Goal: Task Accomplishment & Management: Complete application form

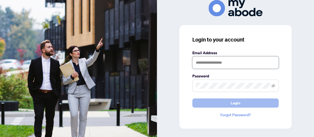
type input "**********"
click at [238, 102] on span "Login" at bounding box center [236, 103] width 10 height 9
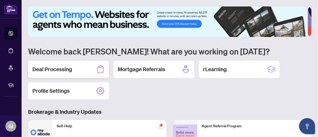
click at [75, 69] on div "Deal Processing" at bounding box center [68, 69] width 81 height 17
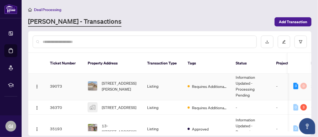
scroll to position [108, 0]
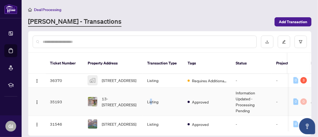
click at [151, 97] on td "Listing" at bounding box center [163, 102] width 40 height 28
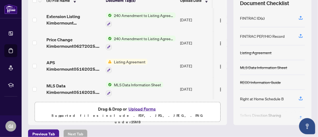
click at [142, 106] on button "Upload Forms" at bounding box center [142, 109] width 31 height 7
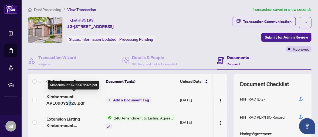
click at [68, 100] on span "Kimbermount AVE09072025.pdf" at bounding box center [73, 99] width 55 height 13
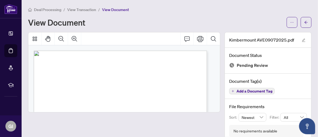
scroll to position [54, 0]
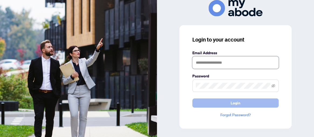
type input "**********"
click at [241, 104] on button "Login" at bounding box center [235, 103] width 86 height 9
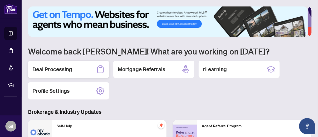
click at [79, 67] on div "Deal Processing" at bounding box center [68, 69] width 81 height 17
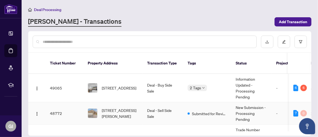
scroll to position [27, 0]
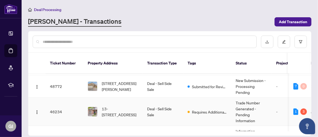
click at [183, 103] on tr "46234 13-4600 Kimbermount Ave, Mississauga, Ontario L5M 5W7, Canada Deal - Sell…" at bounding box center [294, 112] width 533 height 28
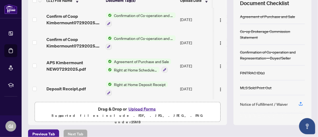
scroll to position [88, 0]
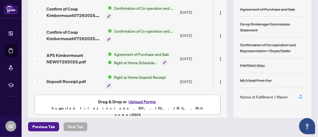
click at [139, 99] on button "Upload Forms" at bounding box center [142, 101] width 31 height 7
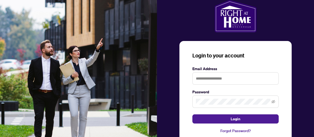
scroll to position [20, 0]
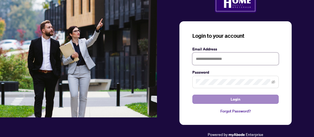
type input "**********"
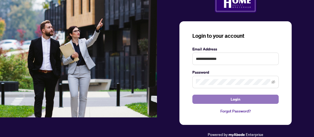
click at [226, 100] on button "Login" at bounding box center [235, 99] width 86 height 9
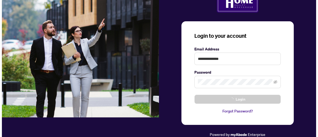
scroll to position [0, 0]
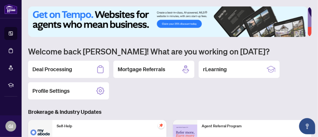
click at [51, 69] on h2 "Deal Processing" at bounding box center [52, 70] width 40 height 8
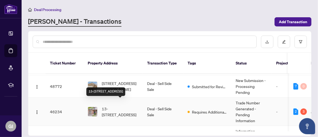
scroll to position [54, 0]
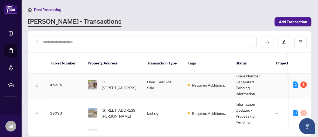
click at [246, 71] on td "Trade Number Generated - Pending Information" at bounding box center [251, 85] width 40 height 28
click at [247, 70] on main "Deal Processing RAHR - Transactions Add Transaction Ticket Number Property Addr…" at bounding box center [170, 68] width 296 height 137
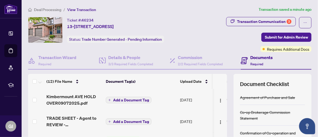
scroll to position [54, 0]
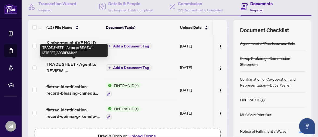
click at [68, 68] on span "TRADE SHEET - Agent to REVIEW - 4600 Kimbermount Ave 13.pdf" at bounding box center [73, 67] width 55 height 13
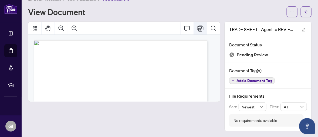
click at [197, 25] on icon "Print" at bounding box center [200, 28] width 6 height 6
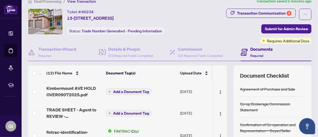
click at [125, 90] on span "Add a Document Tag" at bounding box center [131, 92] width 36 height 4
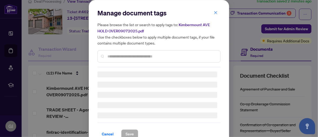
click at [126, 88] on div at bounding box center [158, 95] width 123 height 47
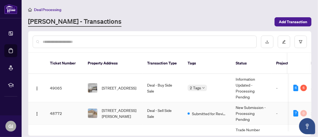
scroll to position [27, 0]
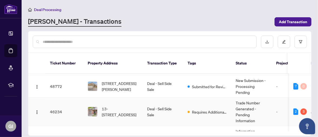
click at [248, 100] on td "Trade Number Generated - Pending Information" at bounding box center [251, 112] width 40 height 28
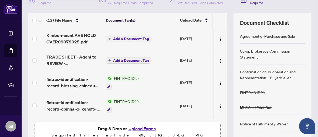
scroll to position [7, 0]
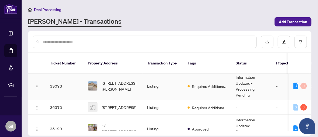
scroll to position [108, 0]
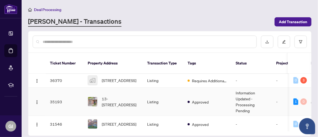
click at [246, 95] on td "Information Updated - Processing Pending" at bounding box center [251, 102] width 40 height 28
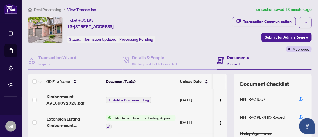
scroll to position [53, 0]
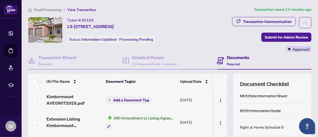
click at [141, 117] on span "240 Amendment to Listing Agreement - Authority to Offer for Sale Price Change/E…" at bounding box center [144, 118] width 64 height 6
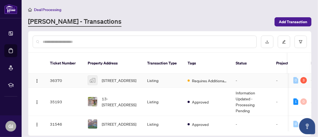
scroll to position [27, 0]
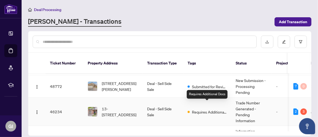
click at [207, 109] on span "Requires Additional Docs" at bounding box center [209, 112] width 35 height 6
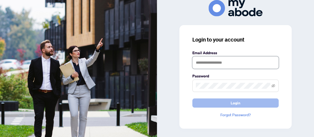
type input "**********"
click at [239, 102] on span "Login" at bounding box center [236, 103] width 10 height 9
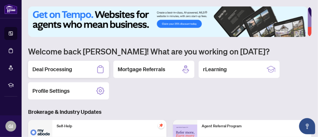
click at [59, 67] on h2 "Deal Processing" at bounding box center [52, 70] width 40 height 8
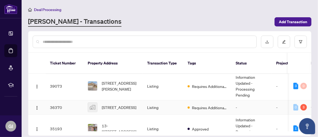
scroll to position [54, 0]
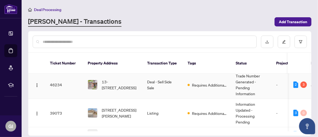
click at [153, 77] on td "Deal - Sell Side Sale" at bounding box center [163, 85] width 40 height 28
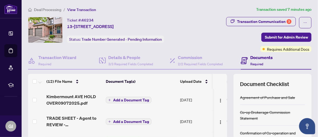
scroll to position [81, 0]
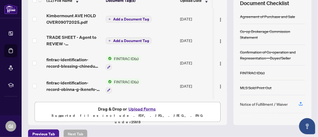
click at [137, 106] on button "Upload Forms" at bounding box center [142, 109] width 31 height 7
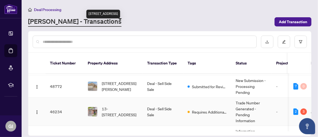
scroll to position [54, 0]
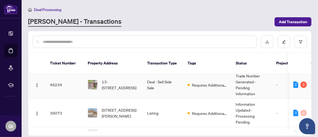
click at [157, 74] on td "Deal - Sell Side Sale" at bounding box center [163, 85] width 40 height 28
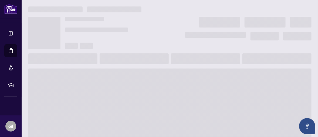
click at [157, 74] on span at bounding box center [169, 112] width 283 height 86
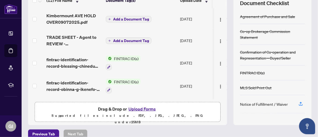
scroll to position [88, 0]
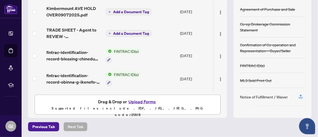
click at [138, 99] on button "Upload Forms" at bounding box center [142, 101] width 31 height 7
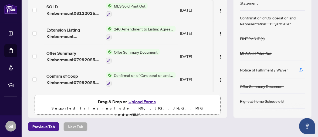
scroll to position [61, 0]
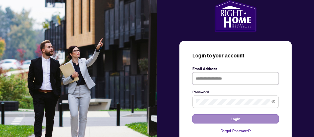
type input "**********"
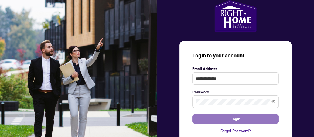
click at [234, 117] on span "Login" at bounding box center [236, 119] width 10 height 9
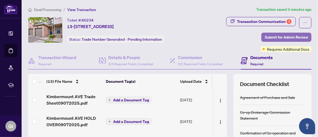
click at [275, 35] on span "Submit for Admin Review" at bounding box center [286, 37] width 43 height 9
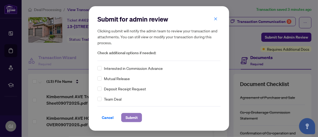
click at [130, 116] on span "Submit" at bounding box center [132, 117] width 12 height 9
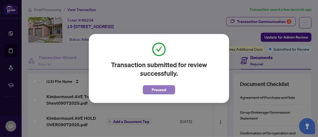
click at [166, 89] on span "Proceed" at bounding box center [159, 90] width 14 height 9
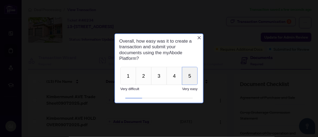
click at [188, 76] on button "5" at bounding box center [190, 76] width 16 height 18
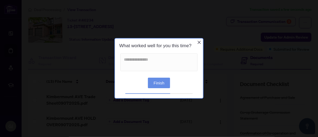
click at [160, 83] on button "Finish" at bounding box center [159, 83] width 22 height 11
